Goal: Information Seeking & Learning: Learn about a topic

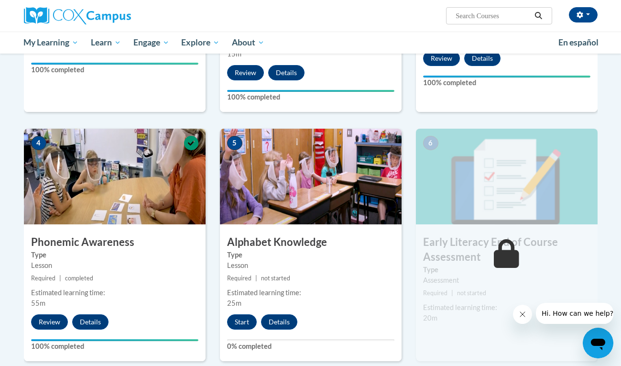
scroll to position [404, 0]
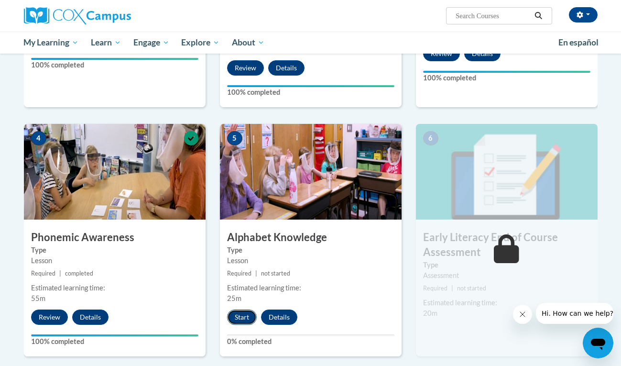
click at [234, 314] on button "Start" at bounding box center [242, 316] width 30 height 15
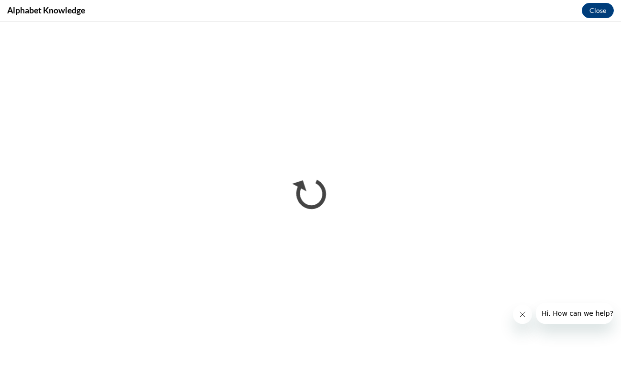
scroll to position [0, 0]
